Goal: Transaction & Acquisition: Purchase product/service

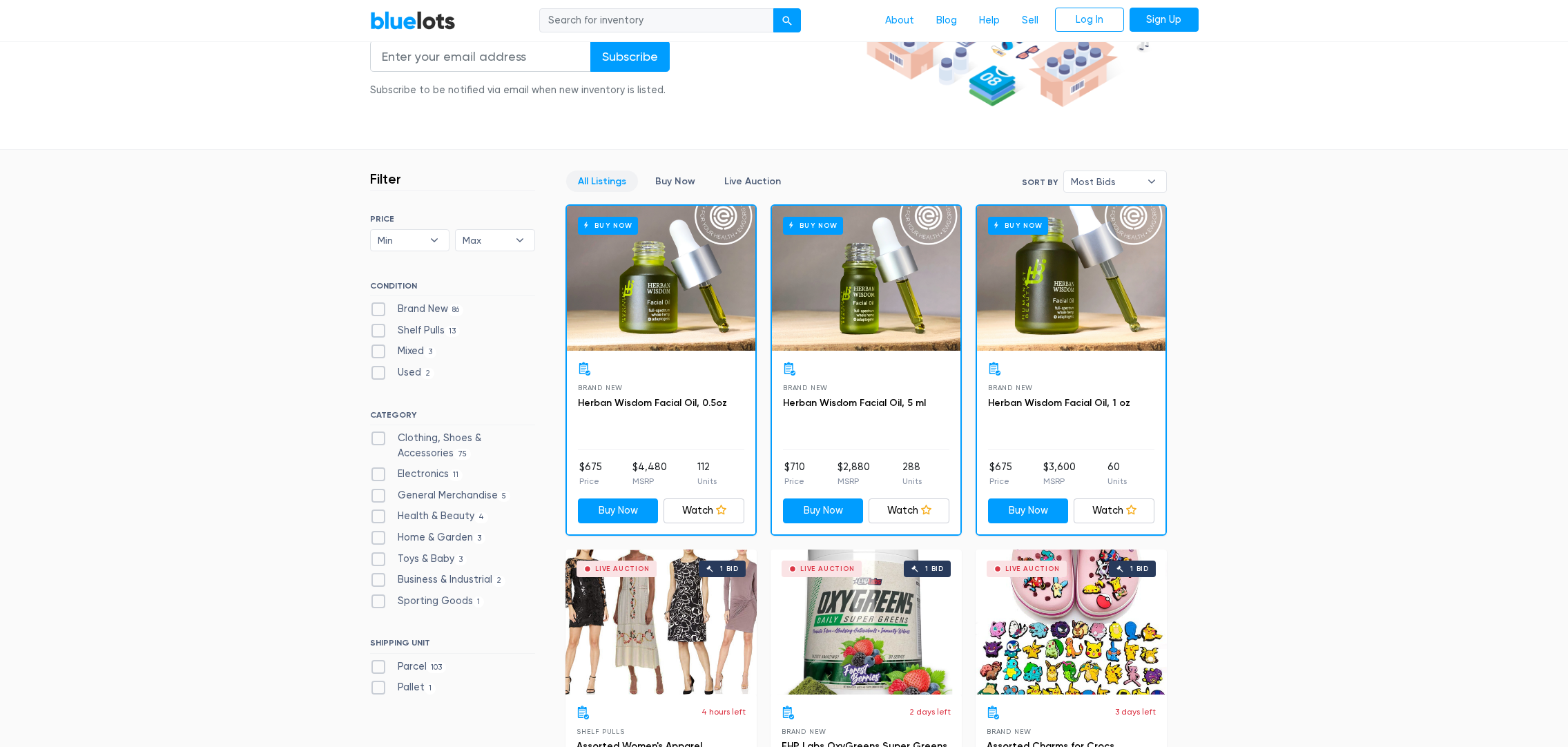
scroll to position [320, 0]
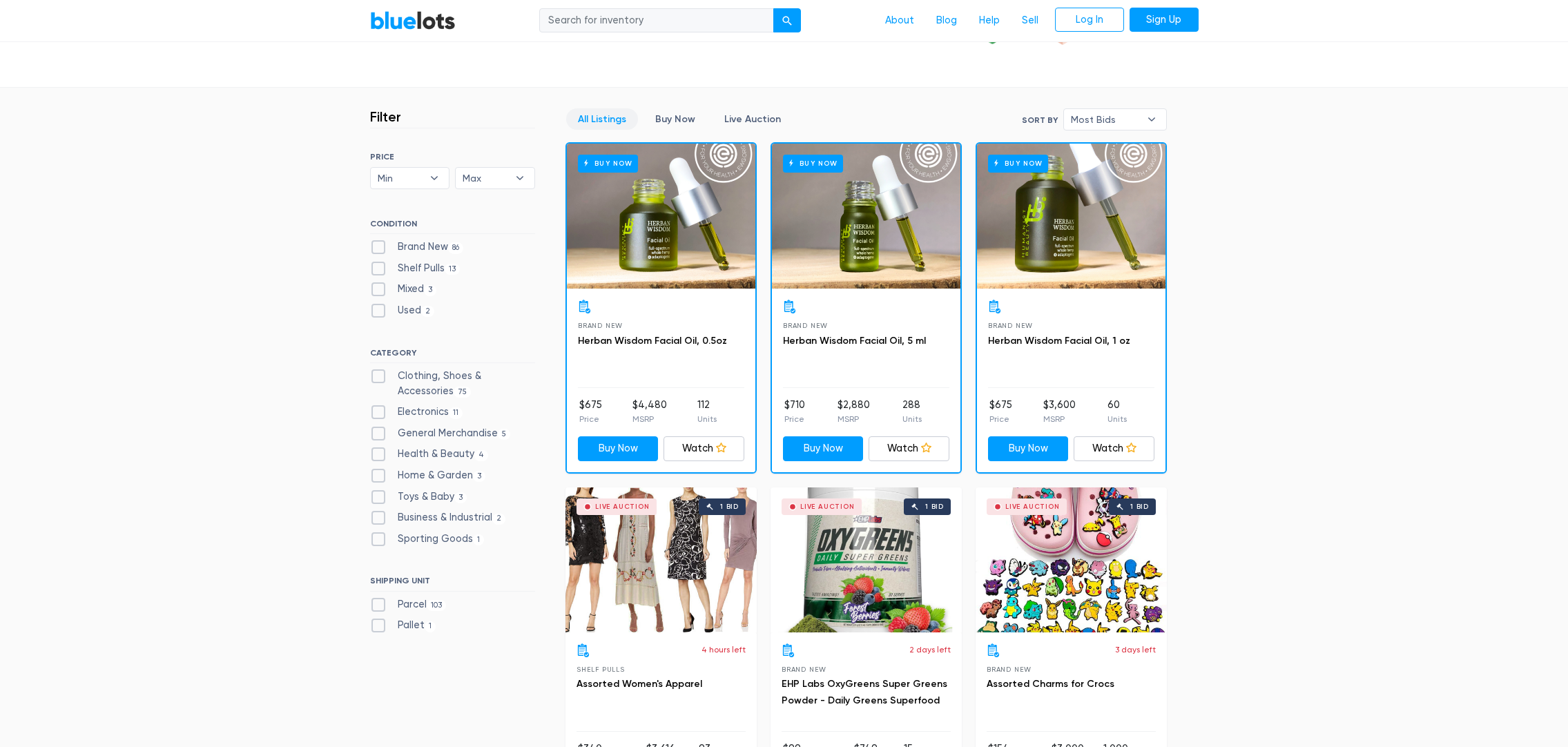
click at [378, 378] on label "Clothing, Shoes & Accessories 75" at bounding box center [452, 383] width 165 height 29
click at [378, 378] on Accessories"] "Clothing, Shoes & Accessories 75" at bounding box center [374, 373] width 9 height 9
checkbox Accessories"] "true"
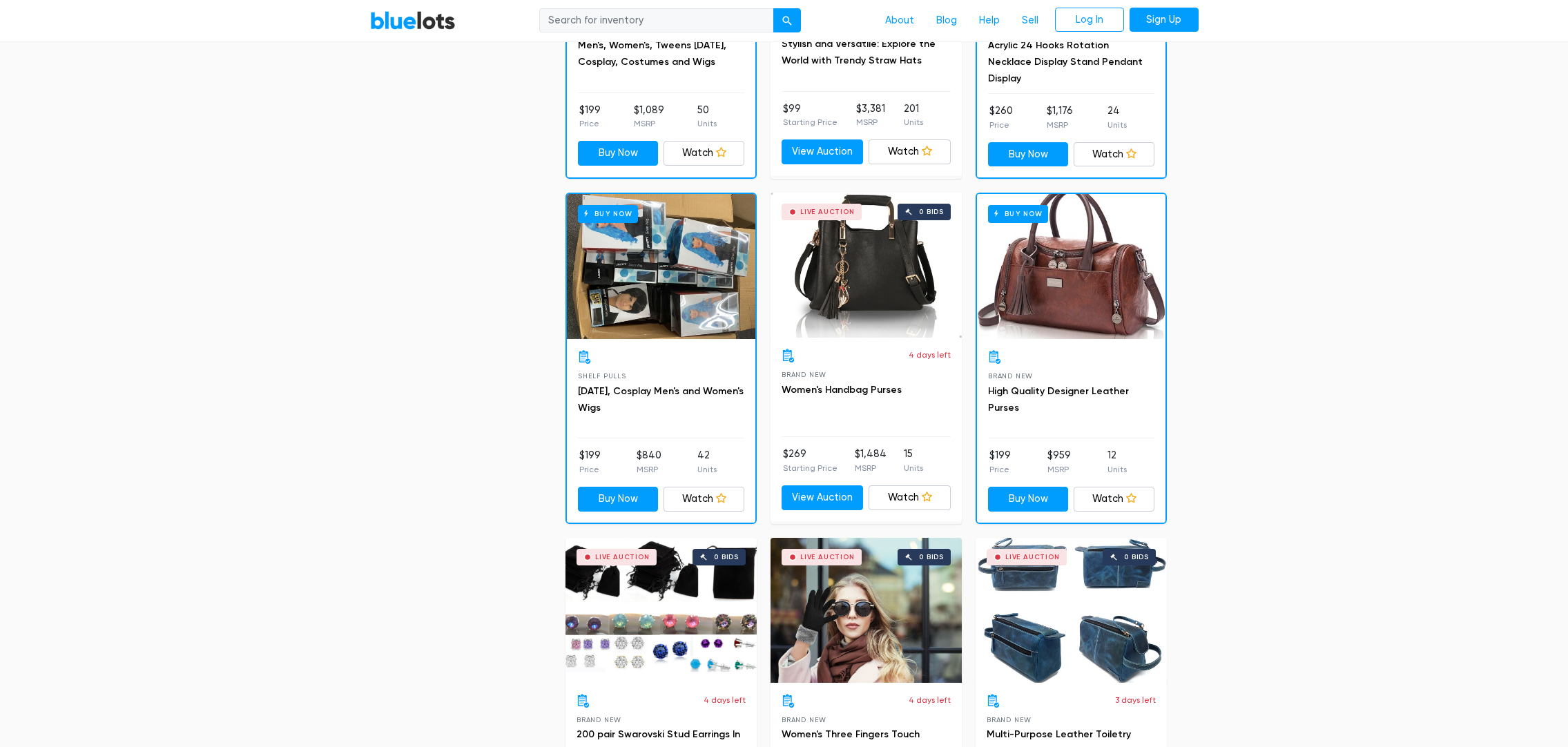
scroll to position [1302, 0]
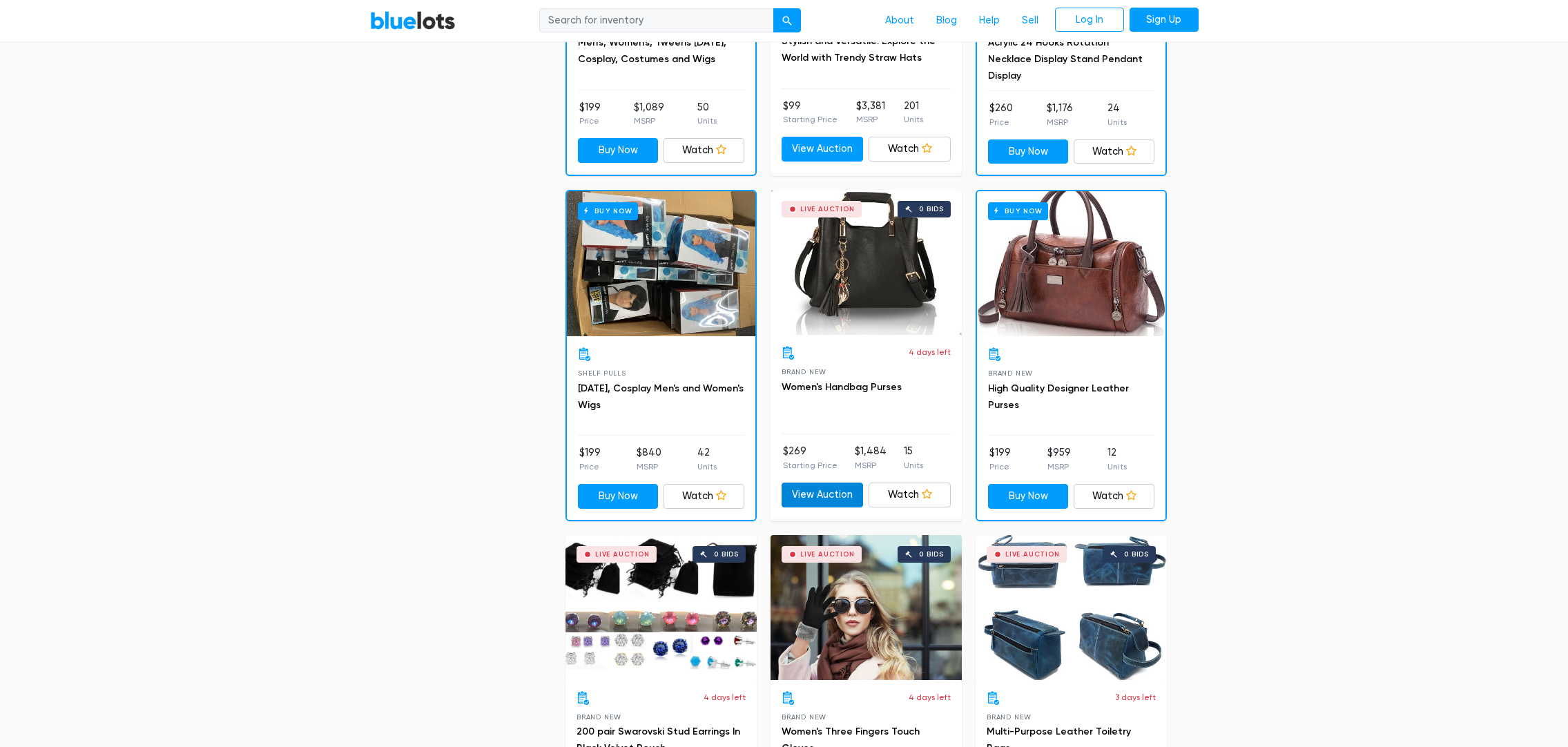
click at [824, 494] on link "View Auction" at bounding box center [822, 495] width 82 height 25
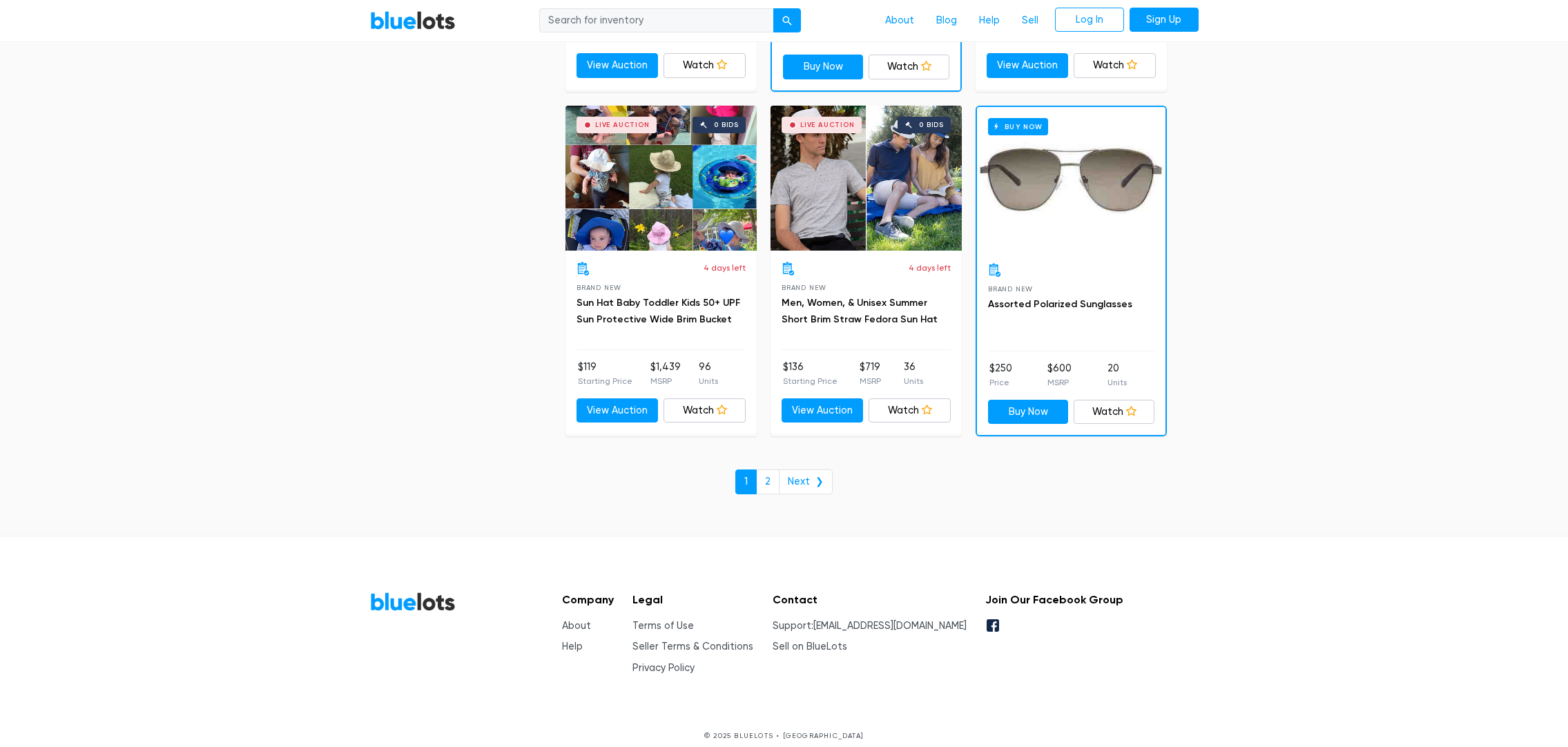
scroll to position [5843, 0]
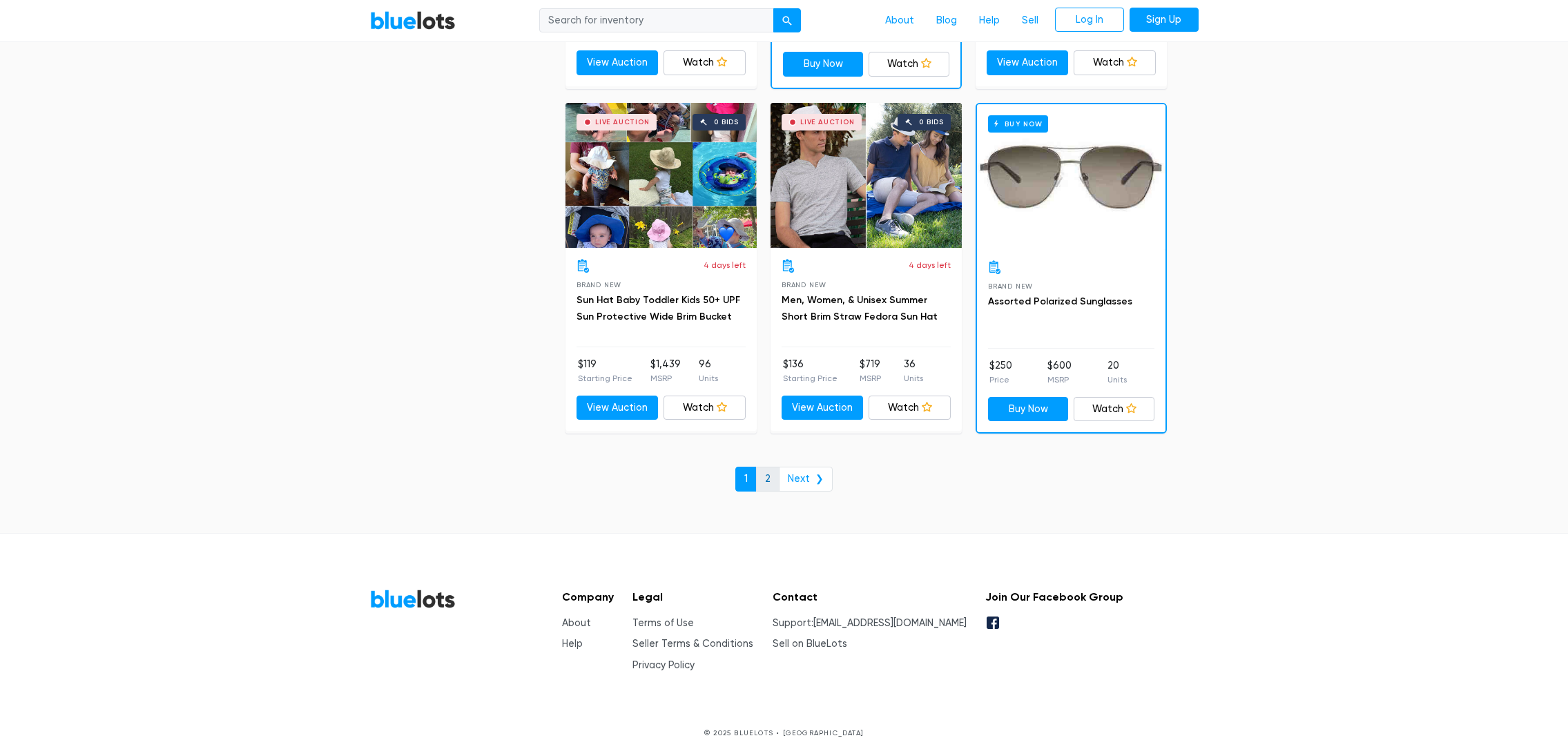
click at [772, 476] on link "2" at bounding box center [767, 479] width 23 height 25
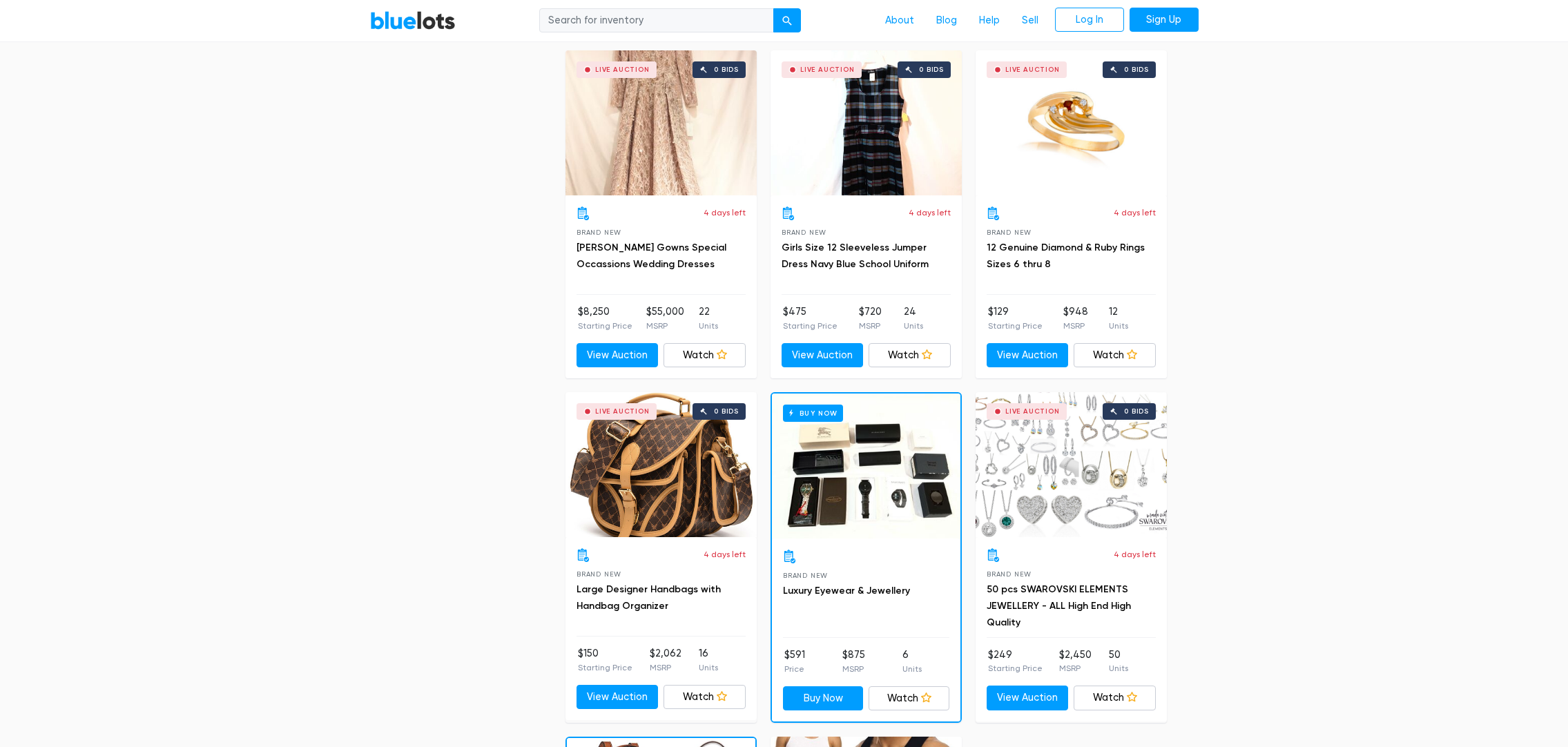
scroll to position [2793, 0]
